Goal: Information Seeking & Learning: Learn about a topic

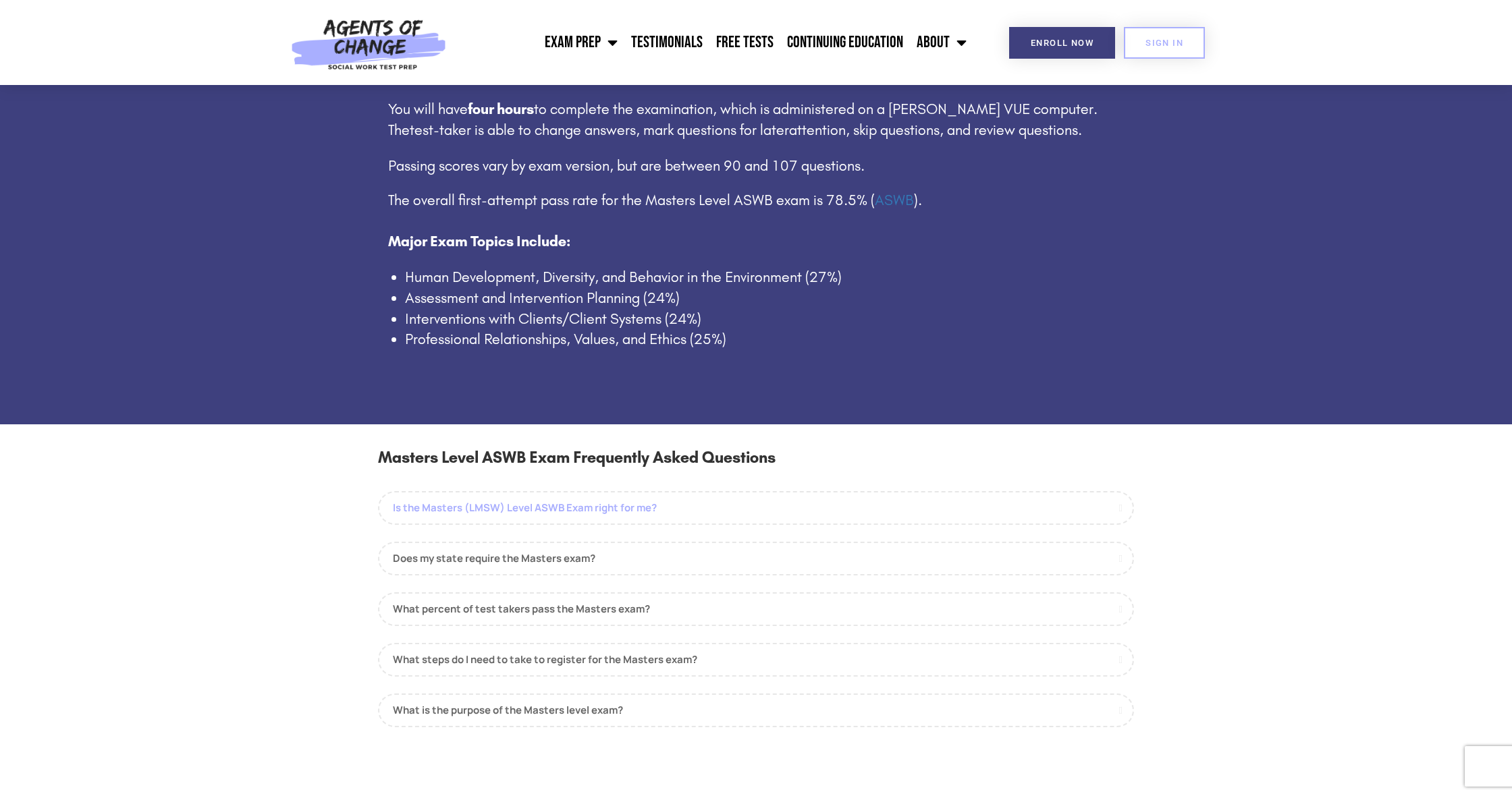
scroll to position [886, 0]
click at [691, 501] on link "Is the Masters (LMSW) Level ASWB Exam right for me?" at bounding box center [756, 507] width 756 height 34
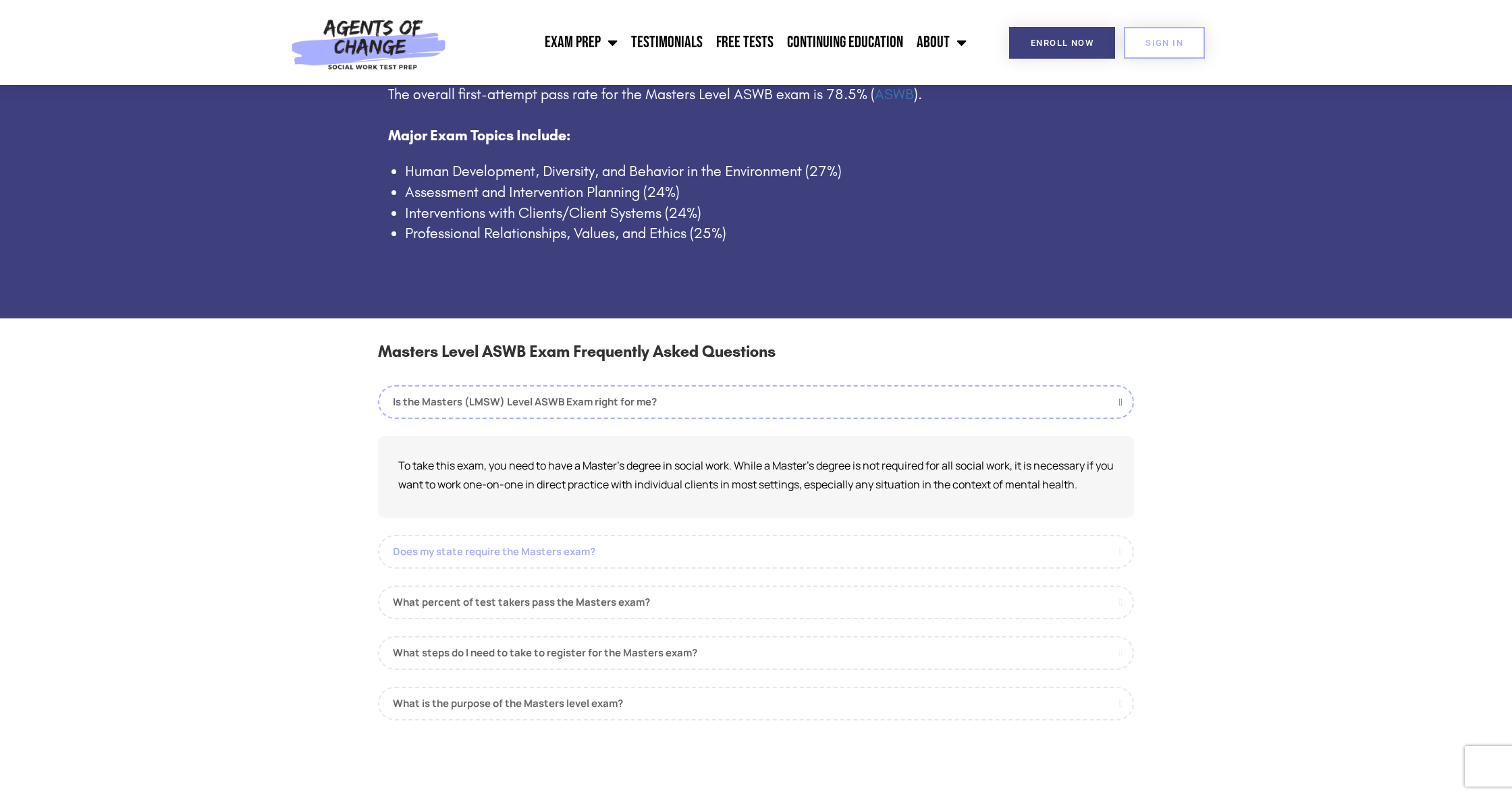
scroll to position [992, 0]
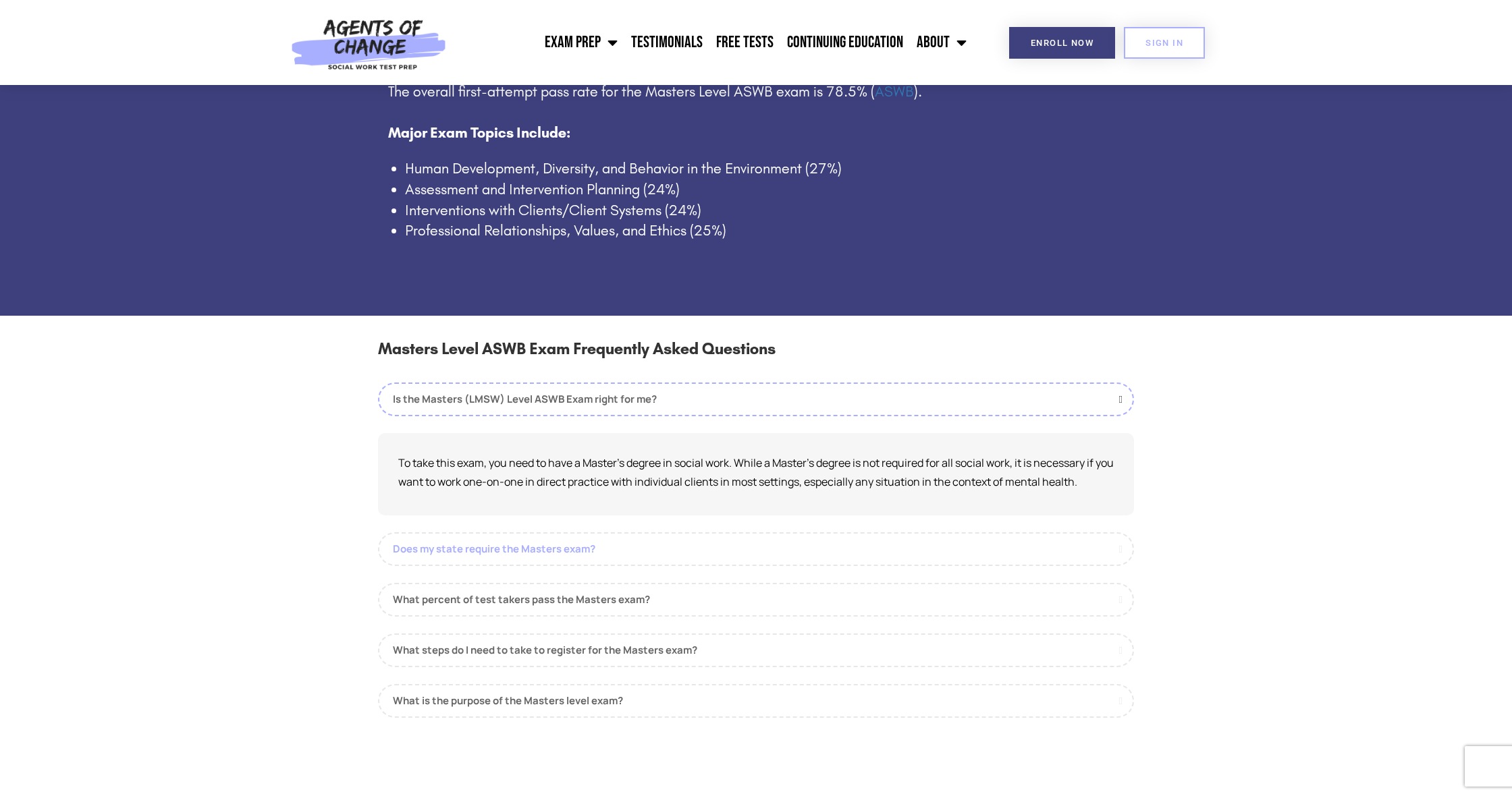
click at [658, 548] on link "Does my state require the Masters exam?" at bounding box center [756, 549] width 756 height 34
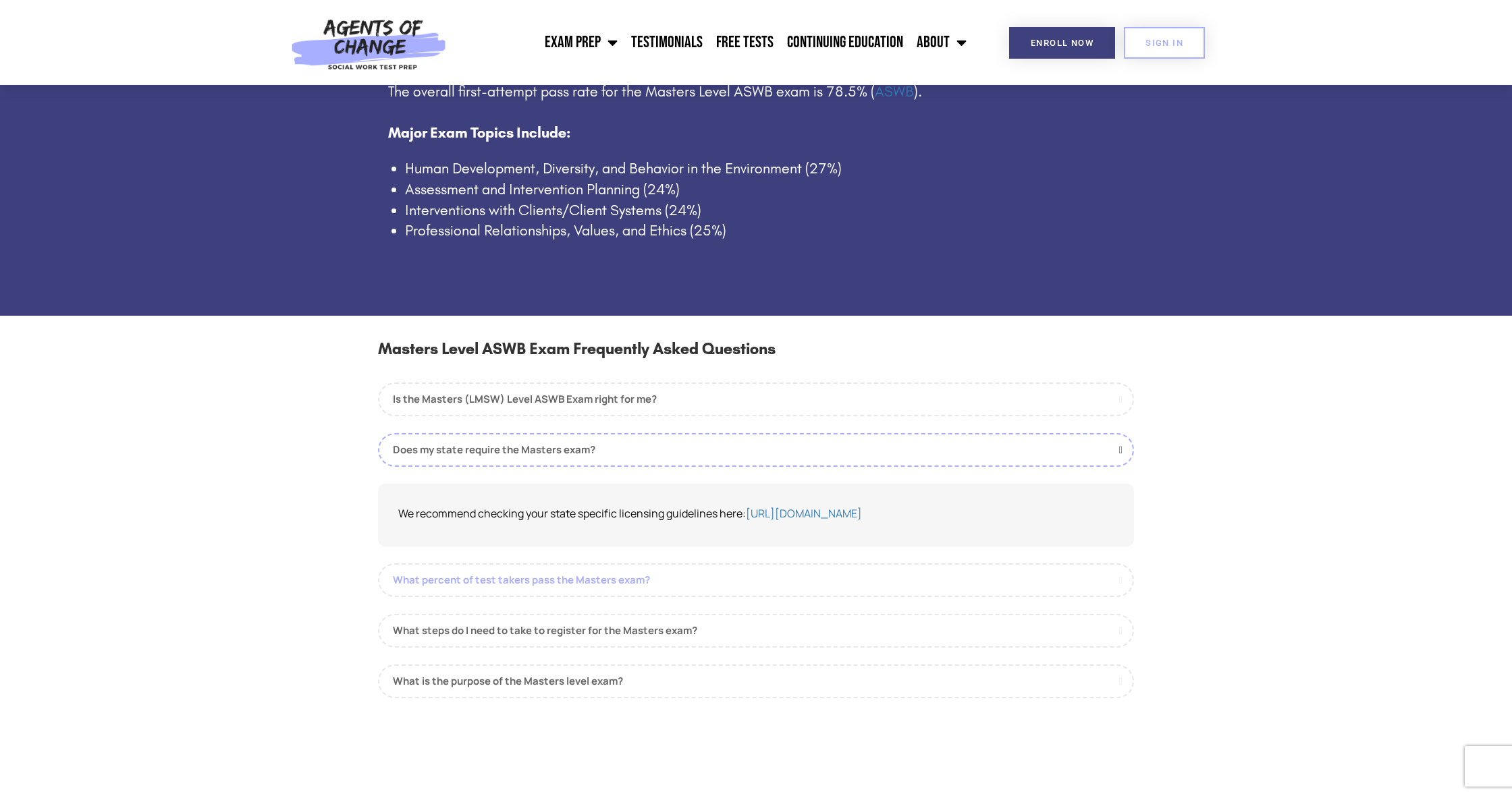
click at [671, 568] on link "What percent of test takers pass the Masters exam?" at bounding box center [756, 580] width 756 height 34
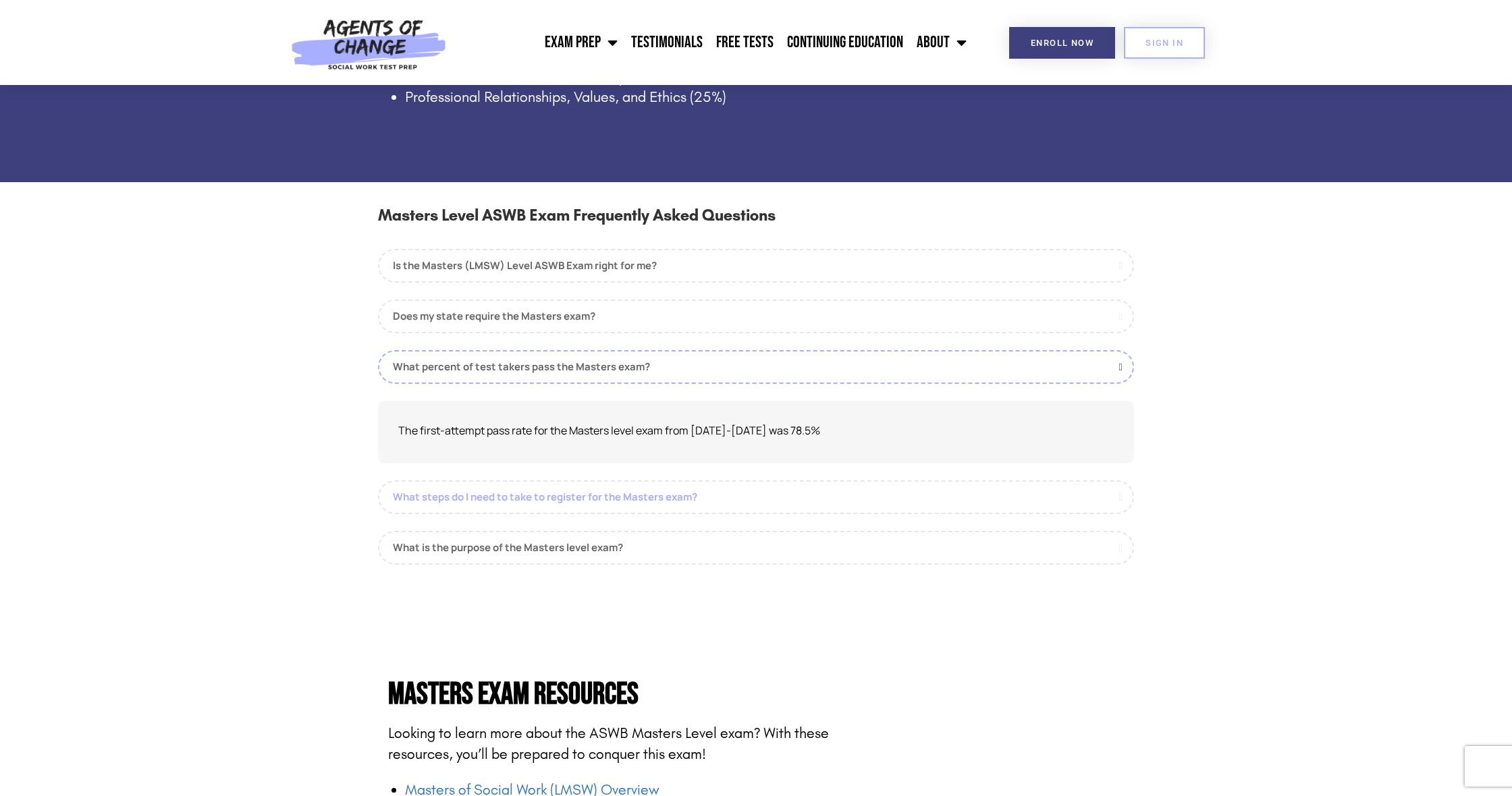
click at [667, 497] on link "What steps do I need to take to register for the Masters exam?" at bounding box center [756, 497] width 756 height 34
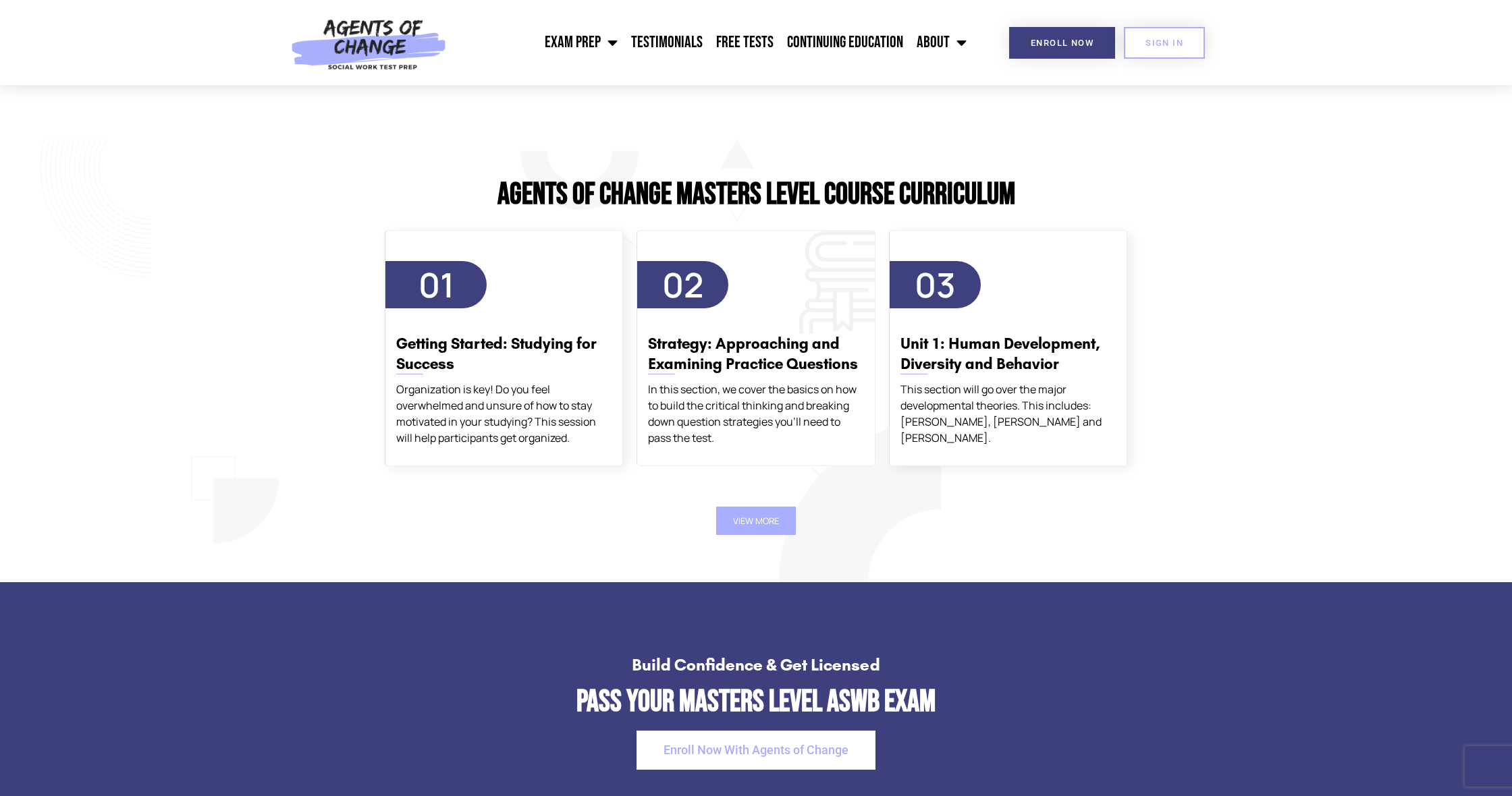
scroll to position [2320, 0]
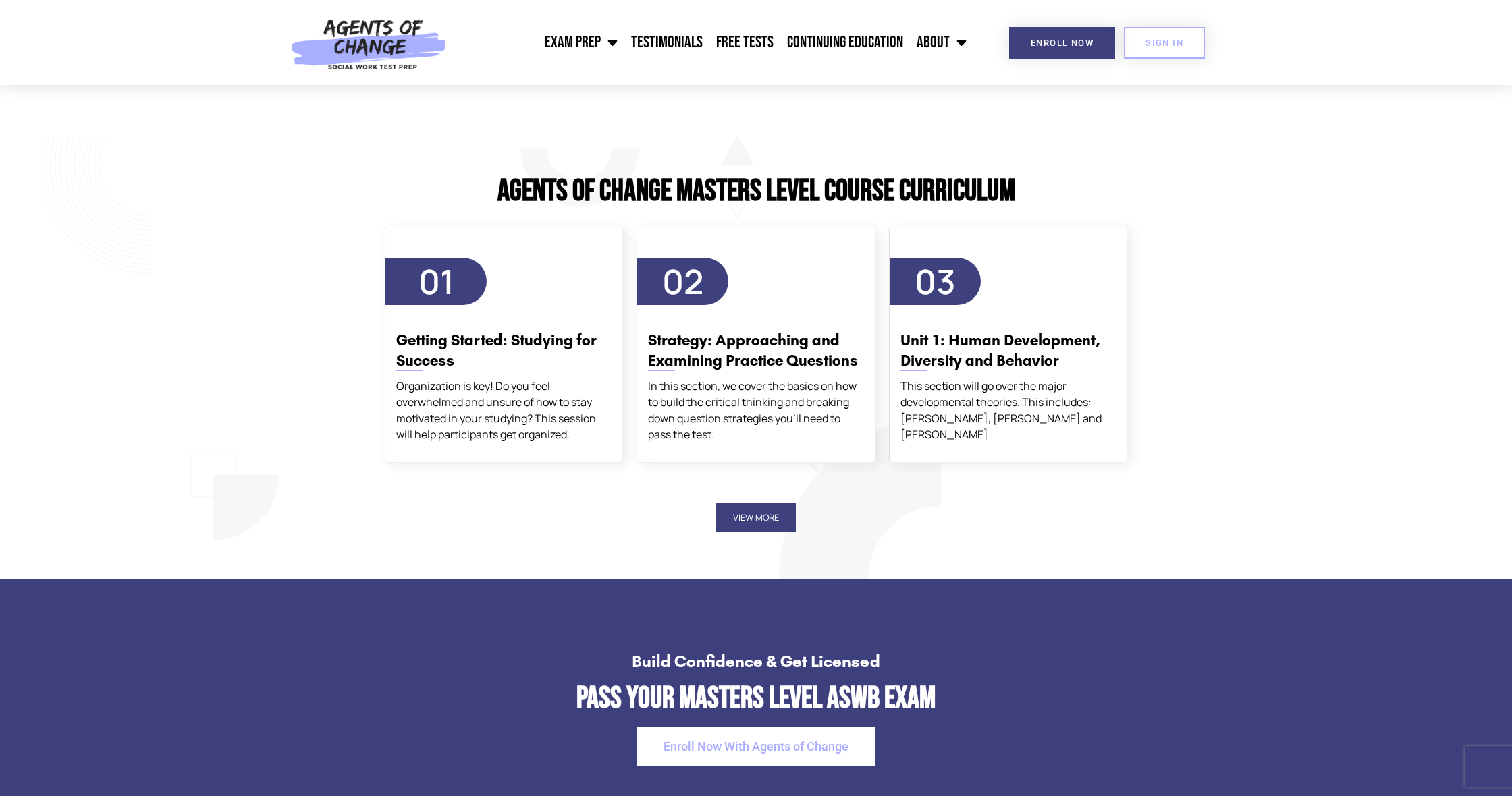
click at [787, 503] on button "View More" at bounding box center [756, 518] width 80 height 29
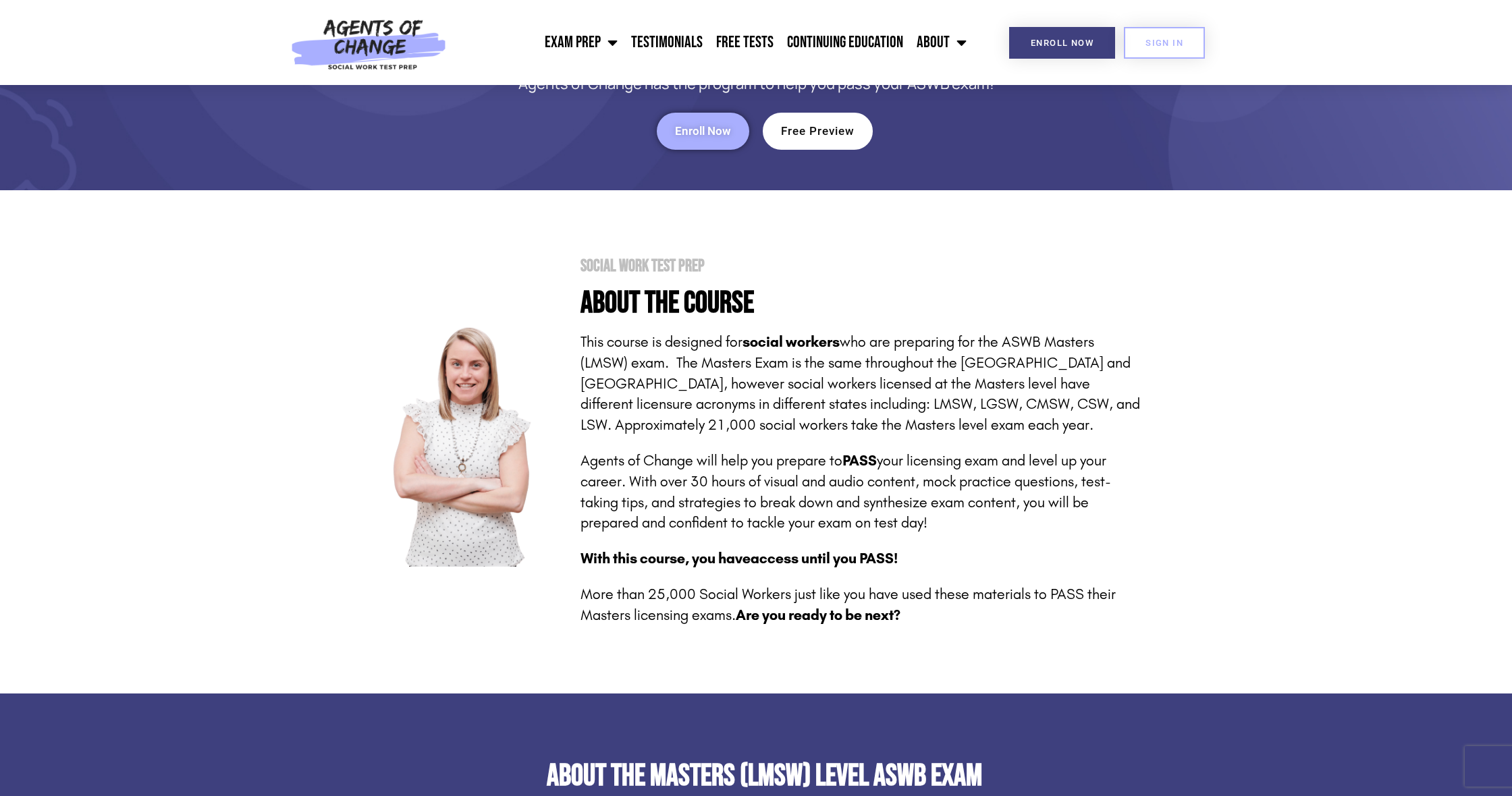
scroll to position [0, 0]
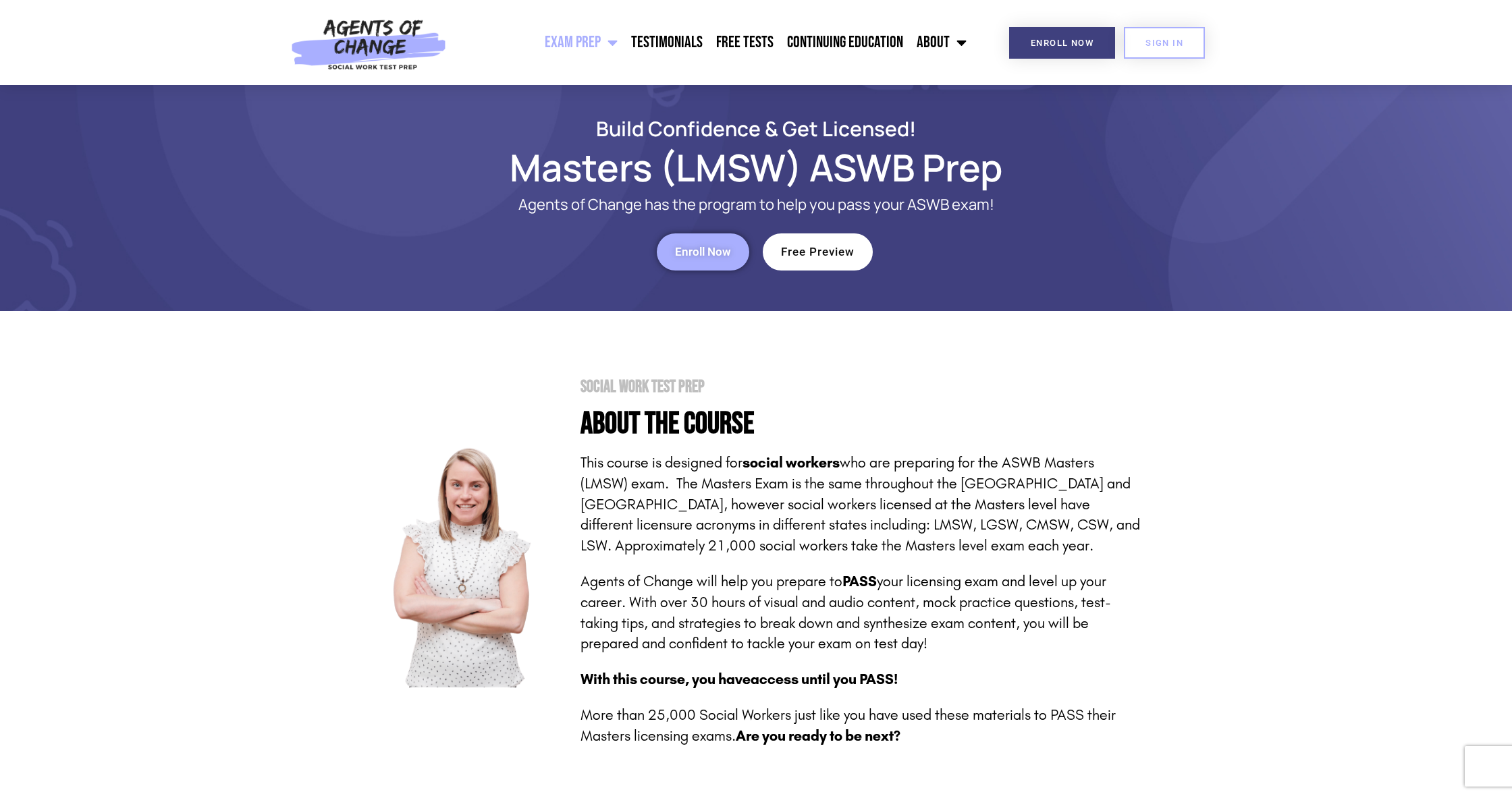
click at [607, 43] on span "Menu" at bounding box center [609, 42] width 17 height 30
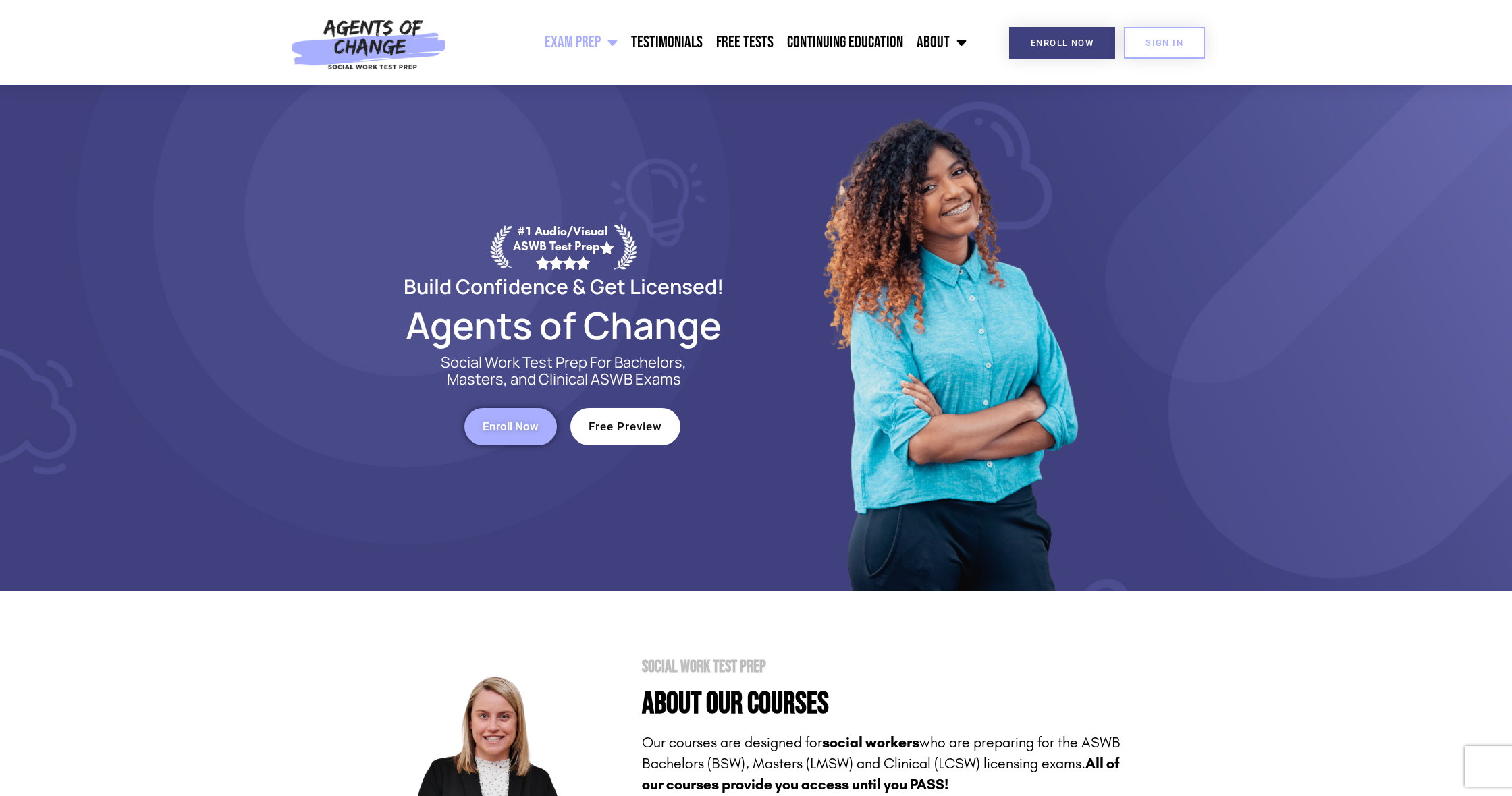
click at [593, 39] on link "Exam Prep" at bounding box center [581, 42] width 86 height 34
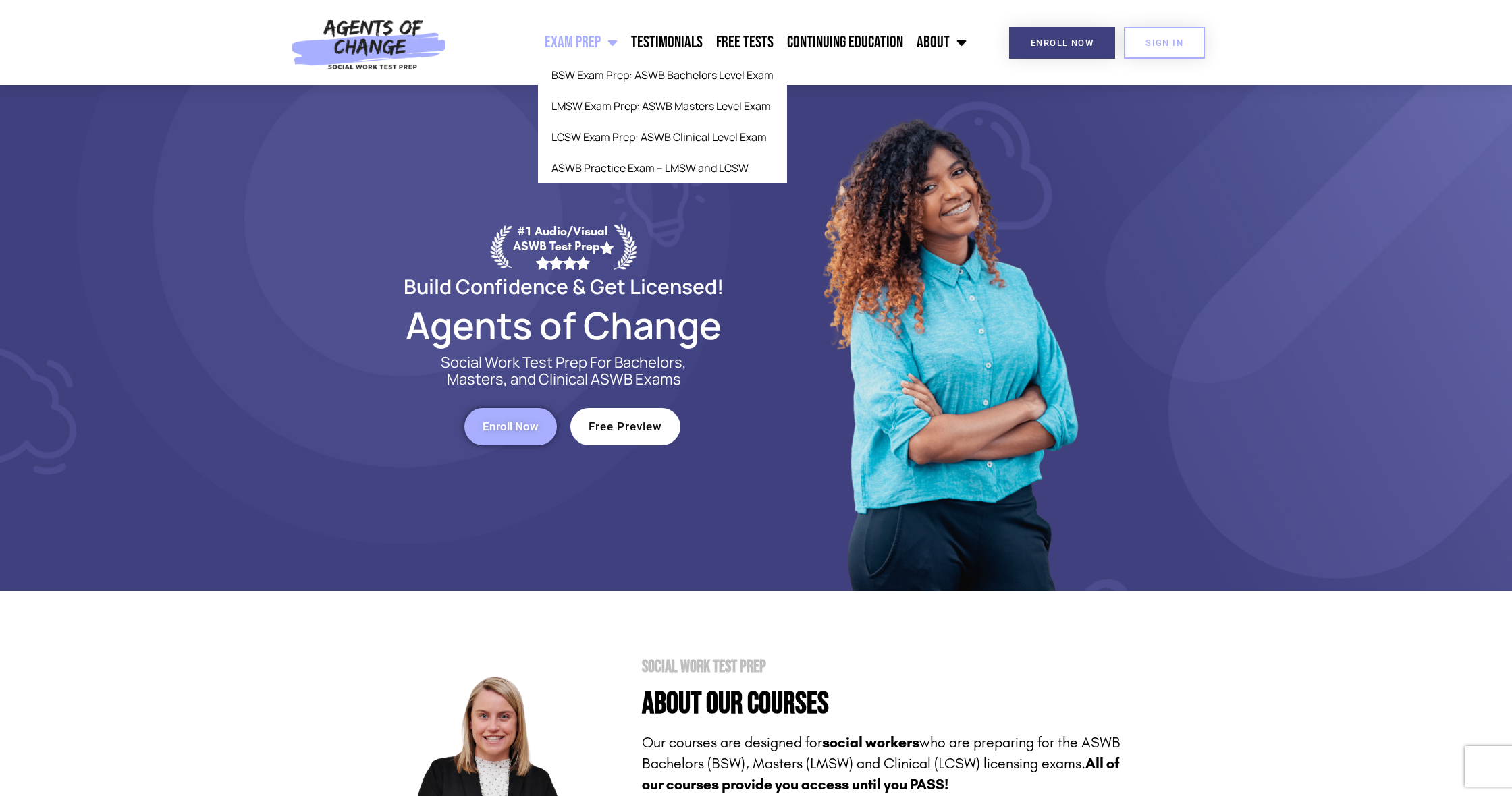
click at [567, 40] on link "Exam Prep" at bounding box center [581, 42] width 86 height 34
click at [616, 133] on link "LCSW Exam Prep: ASWB Clinical Level Exam" at bounding box center [663, 137] width 249 height 31
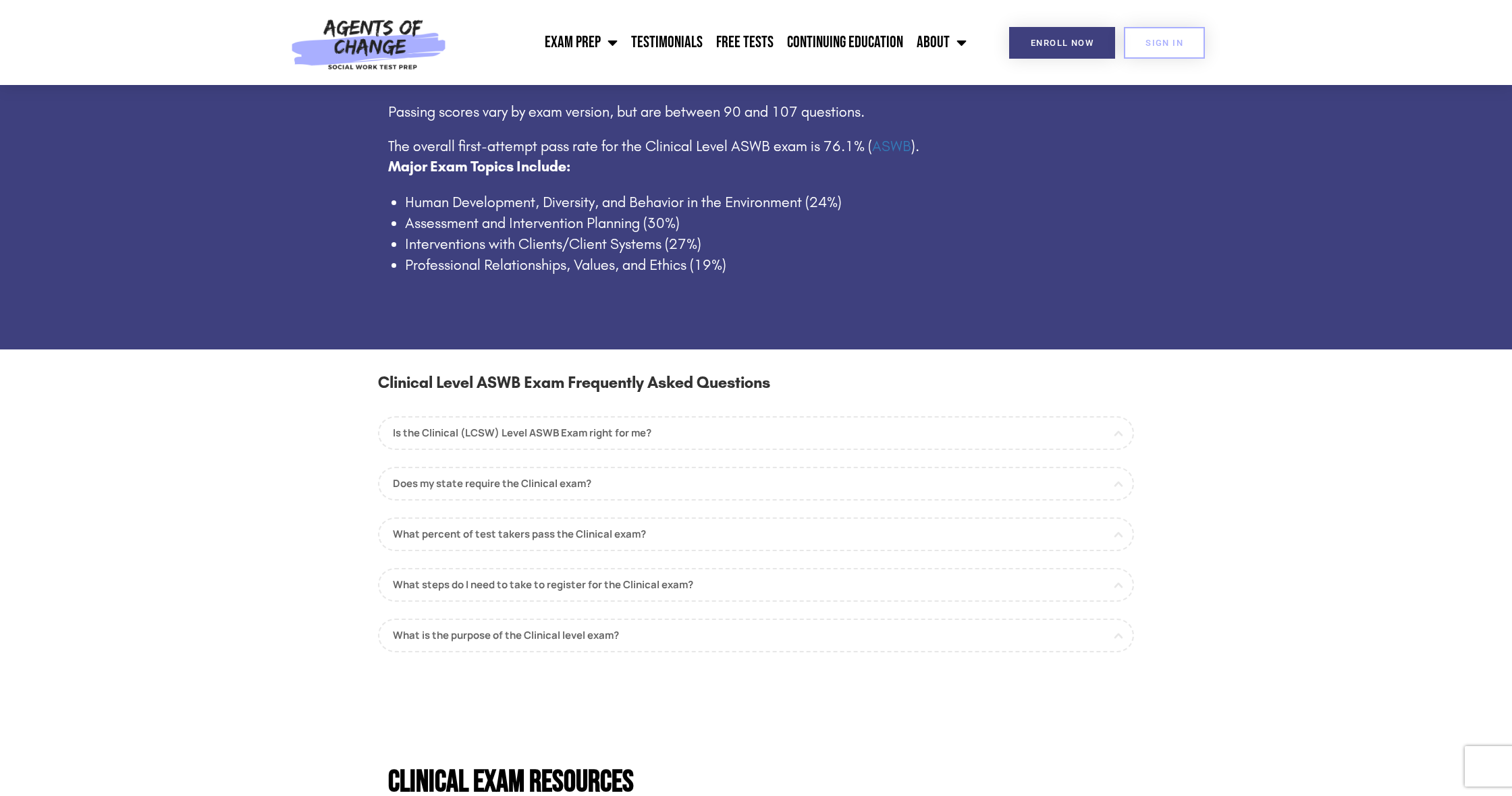
scroll to position [951, 0]
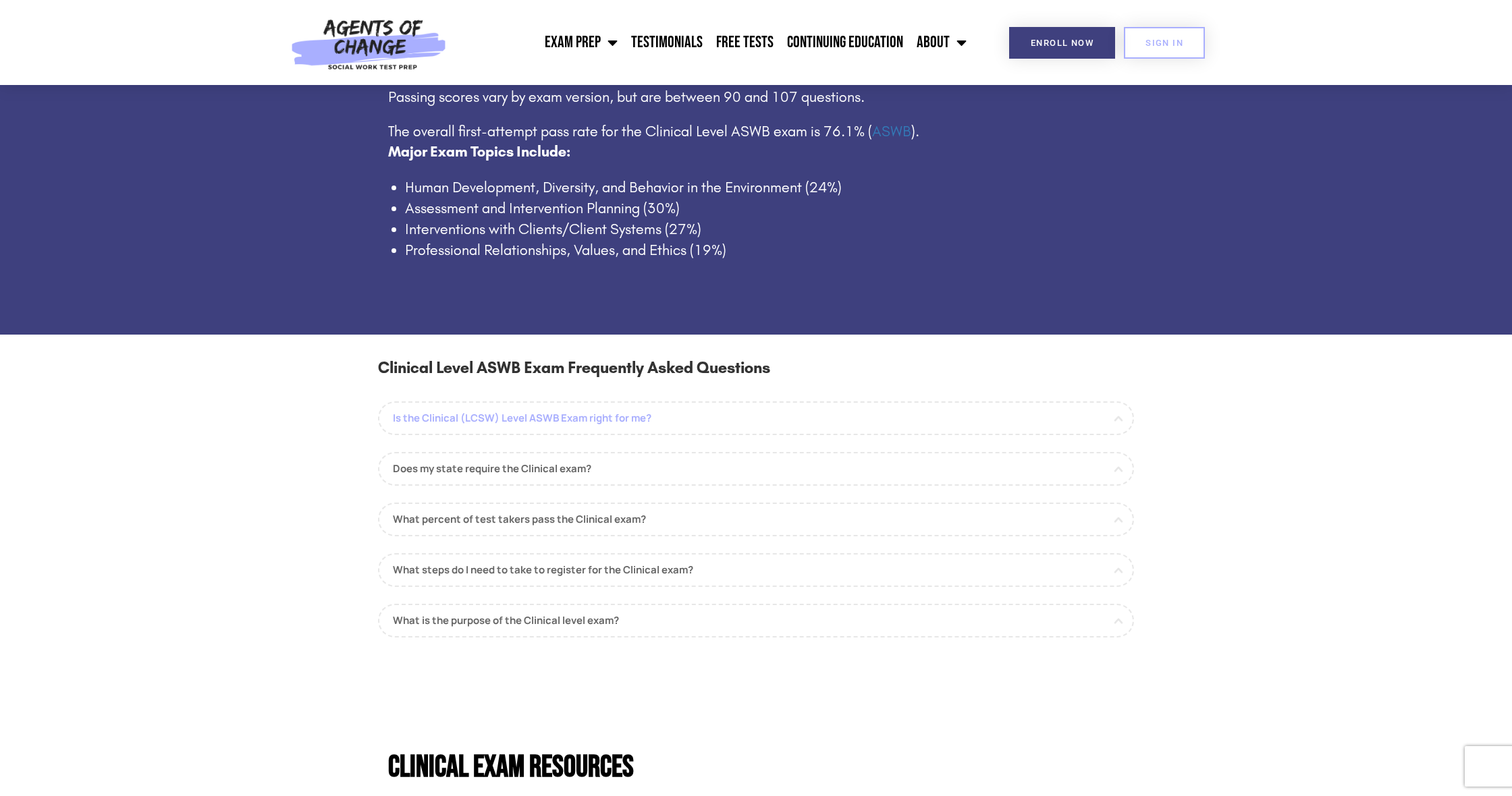
click at [744, 402] on link "Is the Clinical (LCSW) Level ASWB Exam right for me?" at bounding box center [756, 418] width 756 height 34
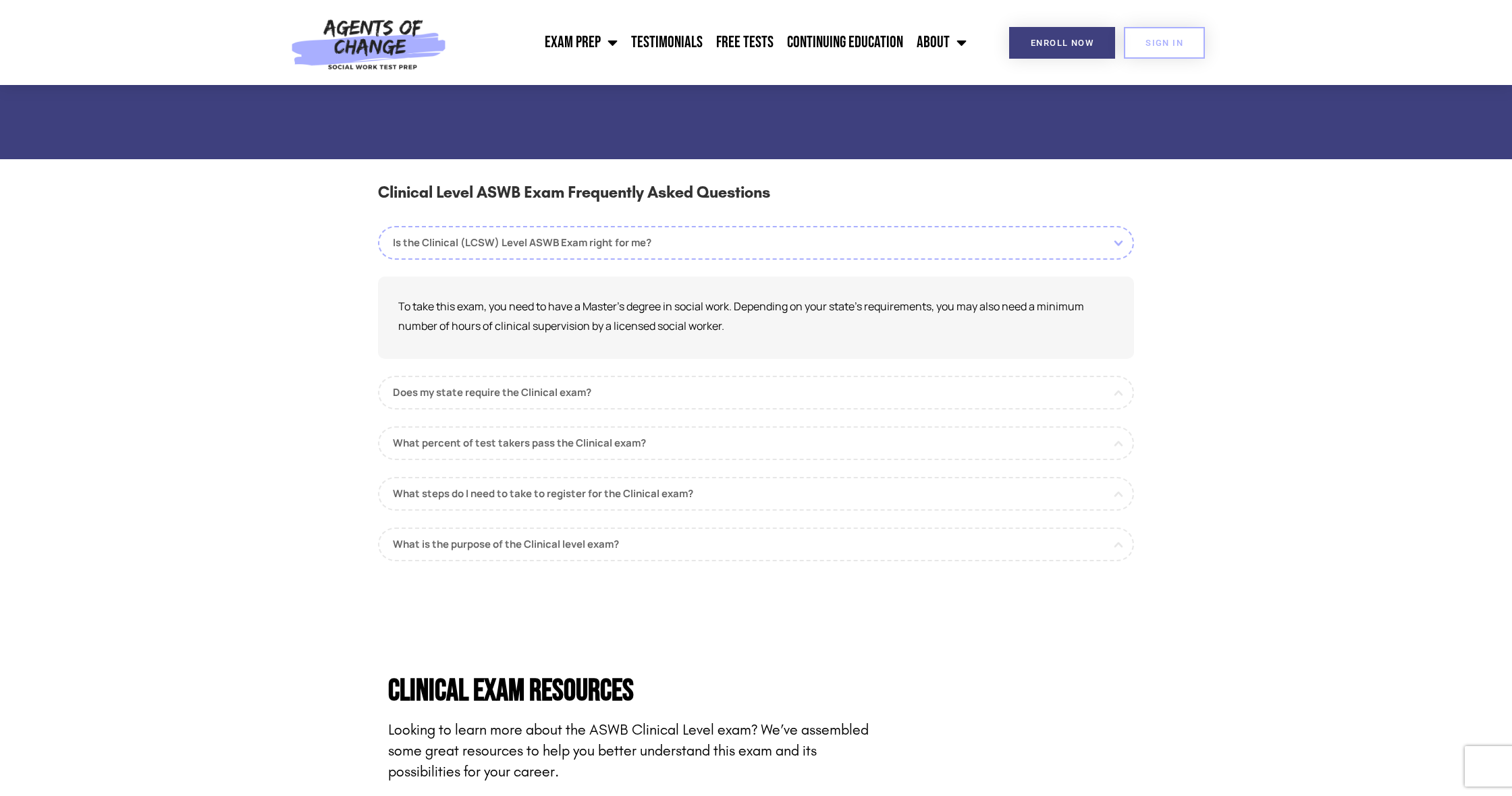
scroll to position [1135, 0]
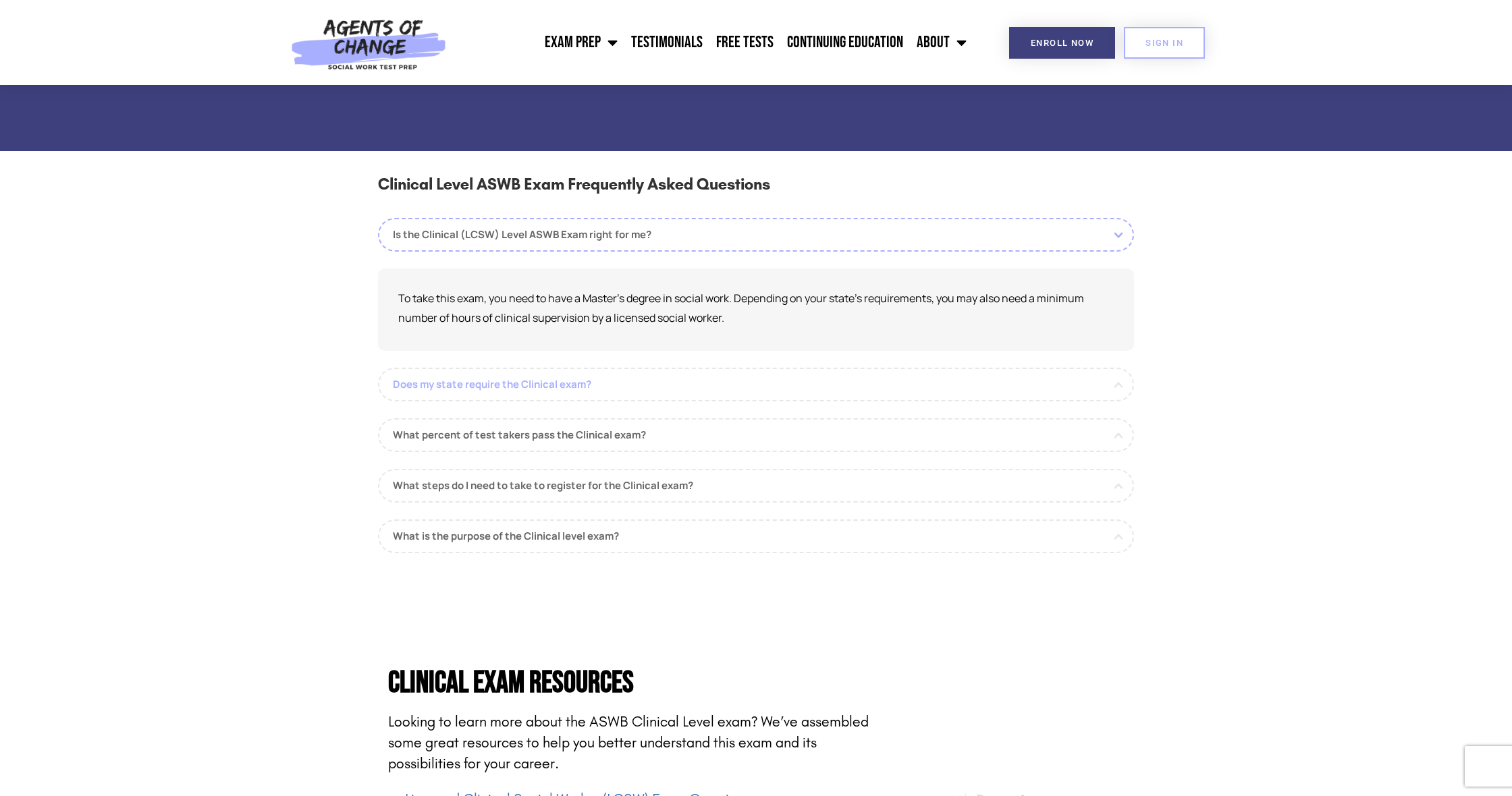
click at [701, 375] on link "Does my state require the Clinical exam?" at bounding box center [756, 385] width 756 height 34
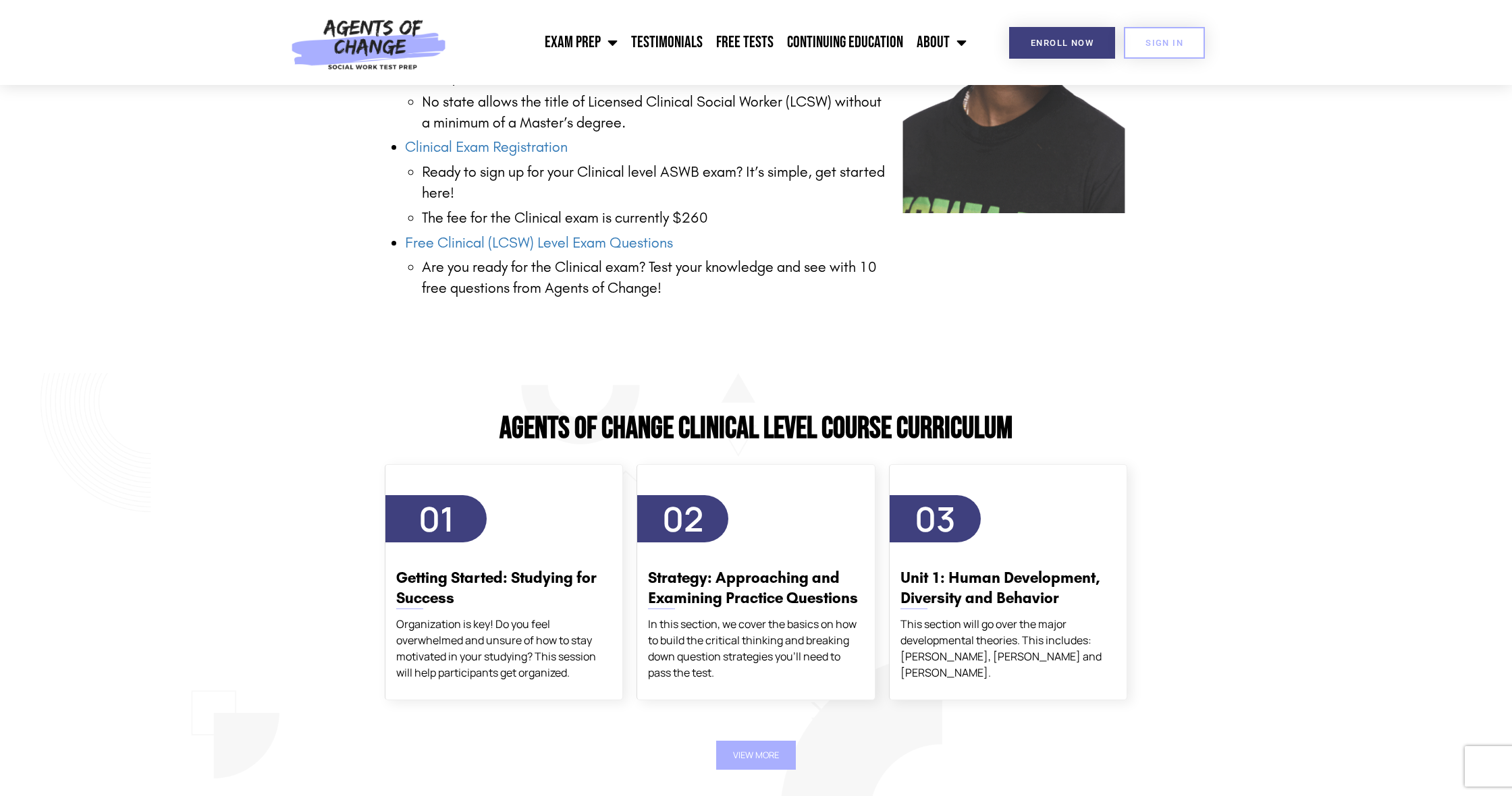
scroll to position [2039, 0]
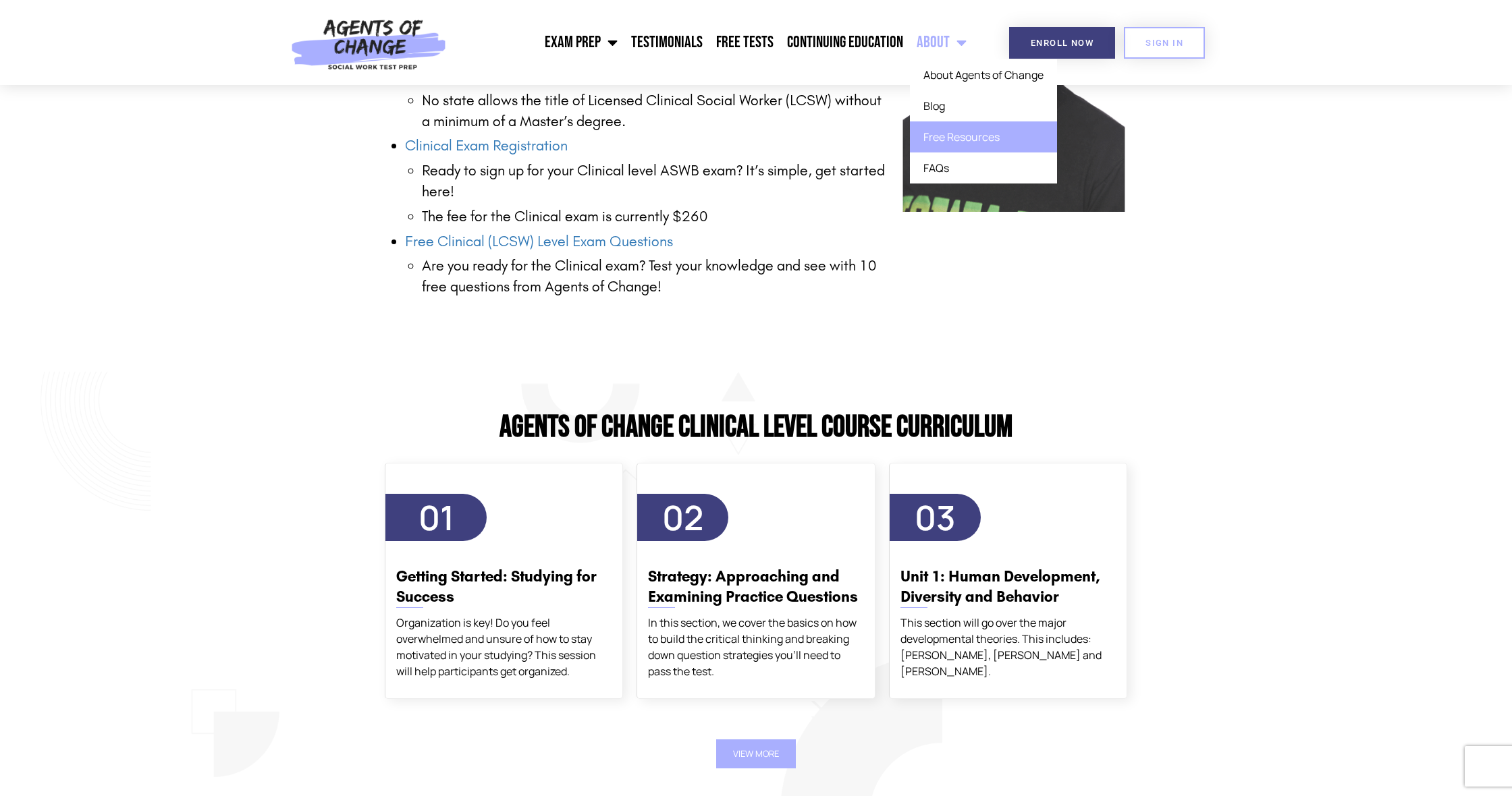
click at [943, 133] on link "Free Resources" at bounding box center [983, 137] width 147 height 31
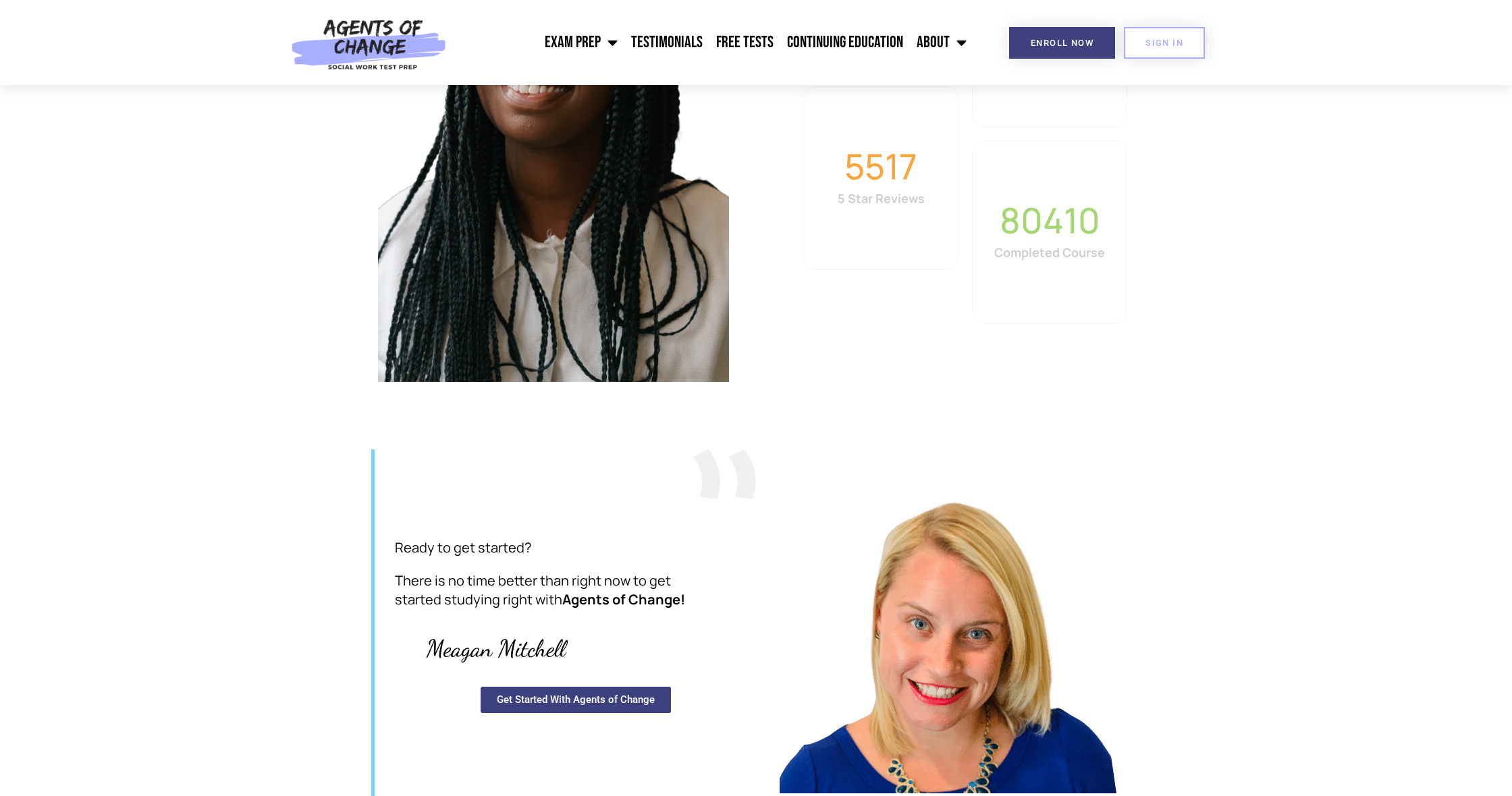
scroll to position [2912, 0]
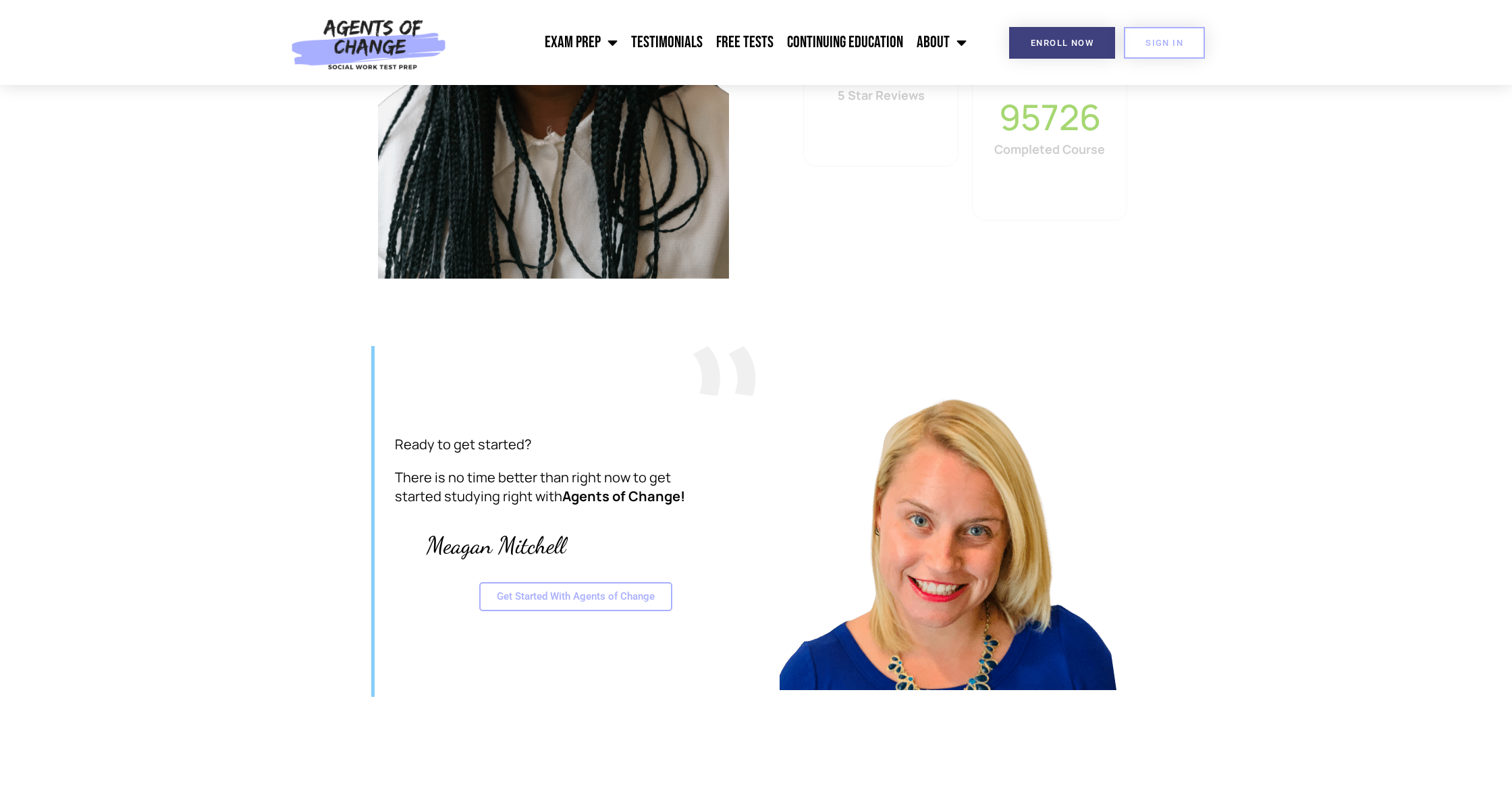
click at [645, 596] on span "Get Started With Agents of Change" at bounding box center [575, 597] width 158 height 11
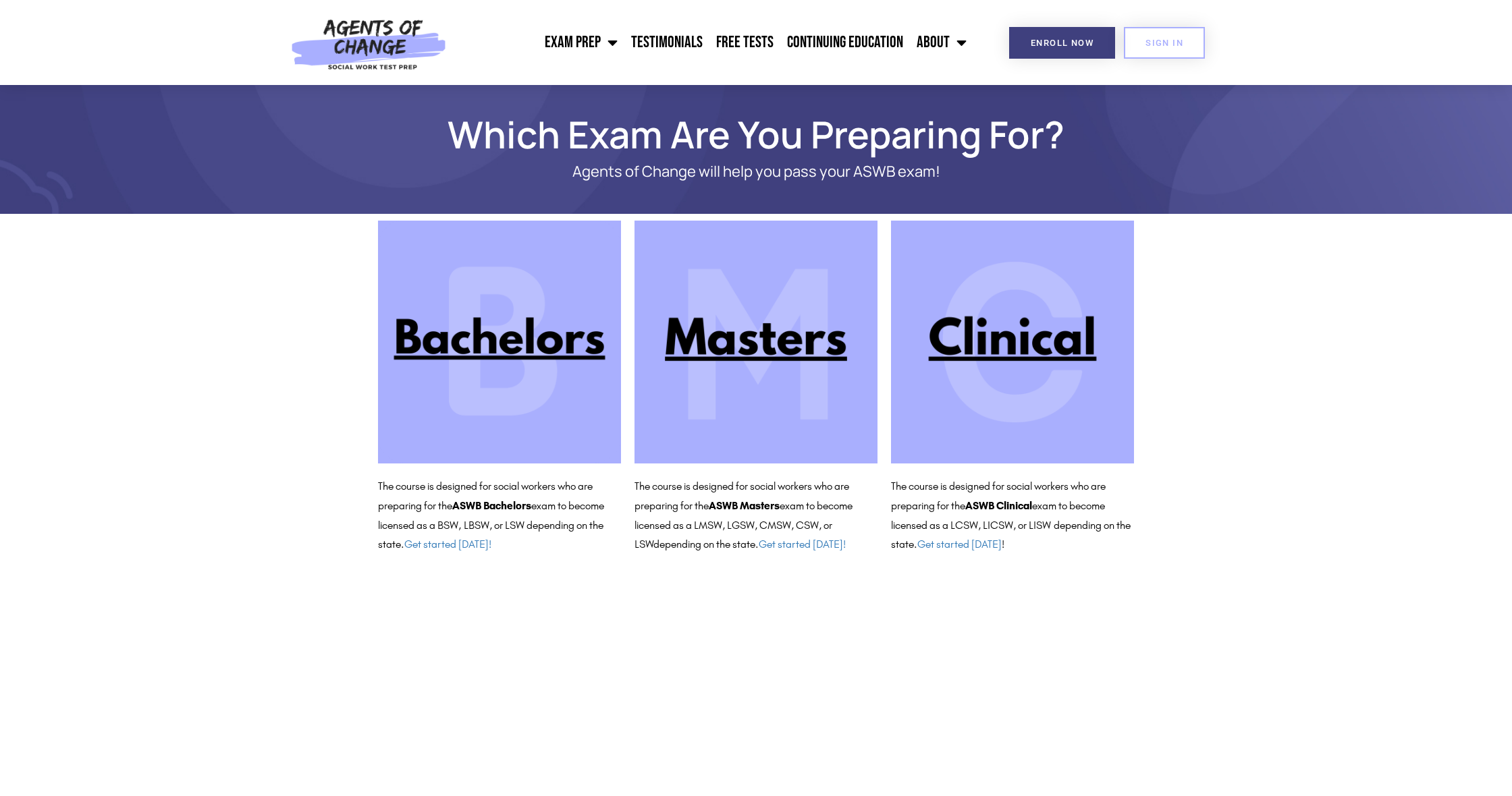
click at [1031, 353] on img at bounding box center [1012, 341] width 243 height 243
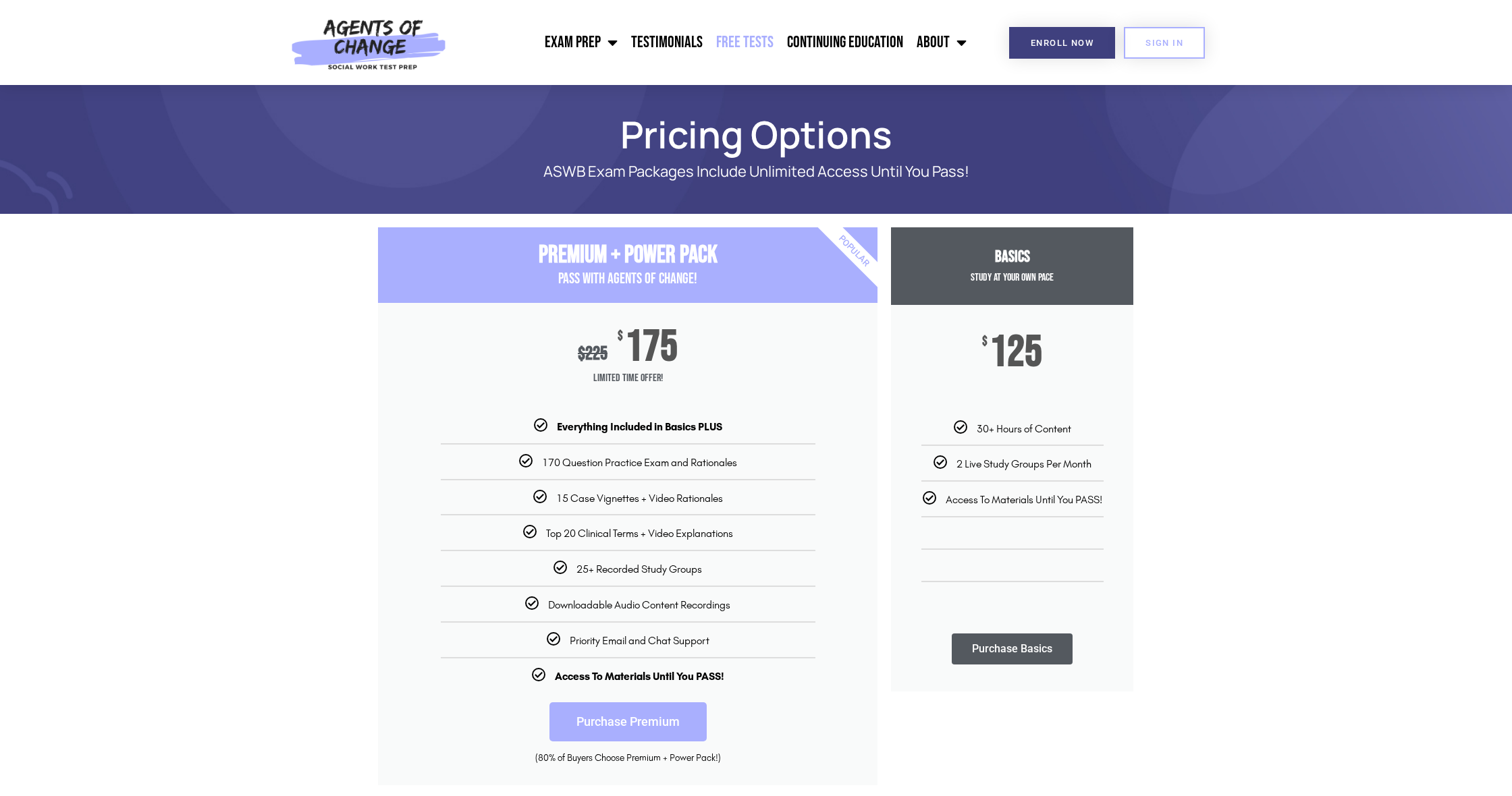
click at [723, 44] on link "Free Tests" at bounding box center [745, 42] width 71 height 34
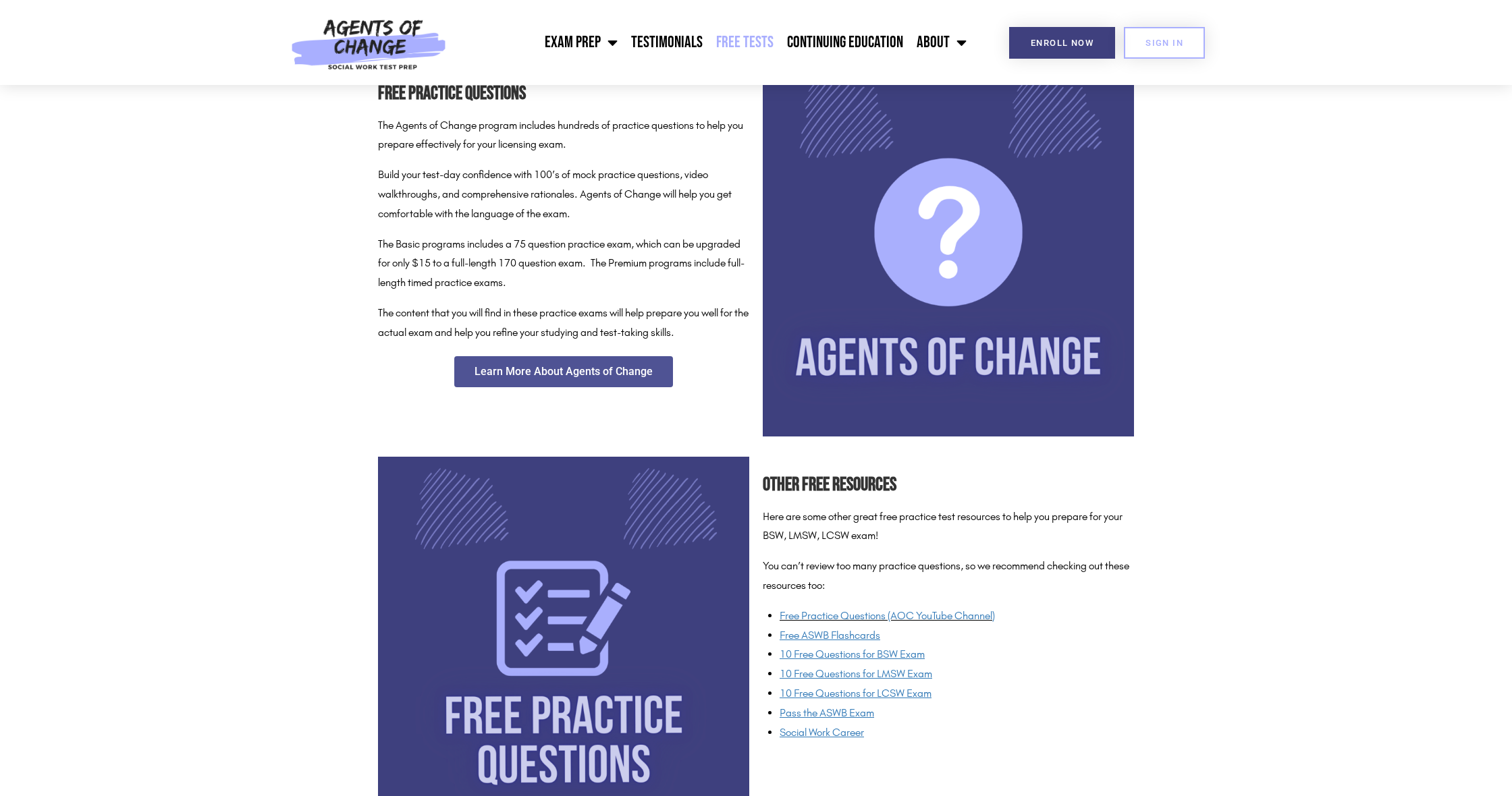
scroll to position [711, 0]
